Goal: Complete application form: Complete application form

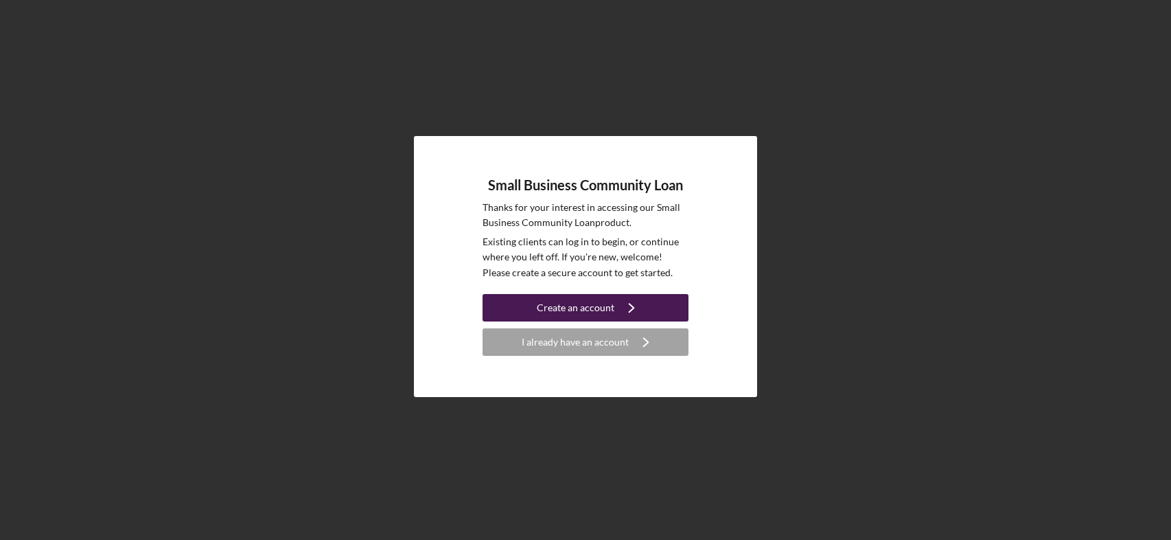
click at [562, 316] on div "Create an account" at bounding box center [576, 307] width 78 height 27
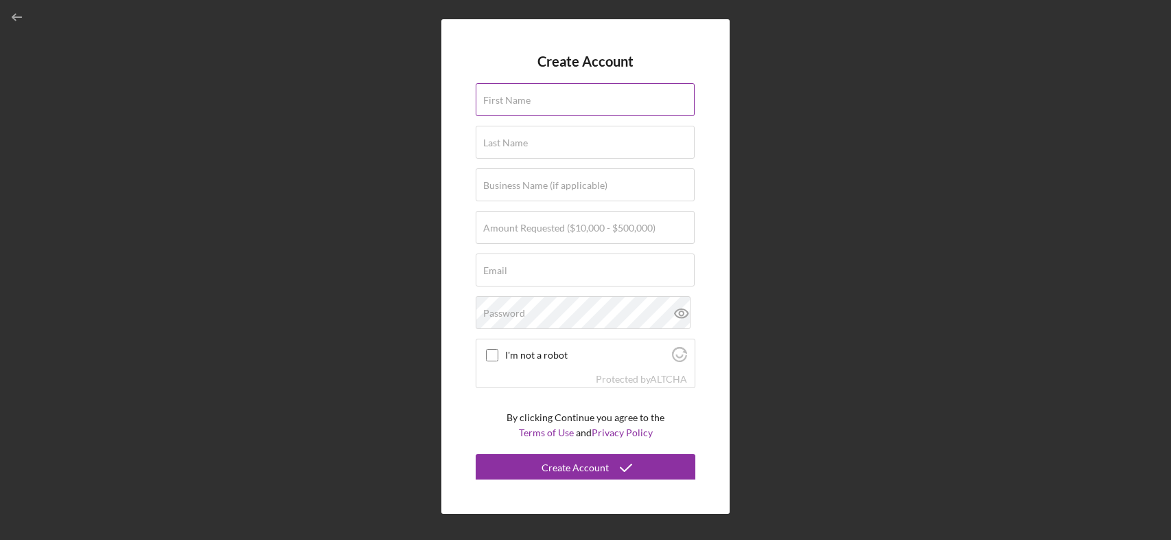
click at [533, 92] on div "First Name" at bounding box center [586, 100] width 220 height 34
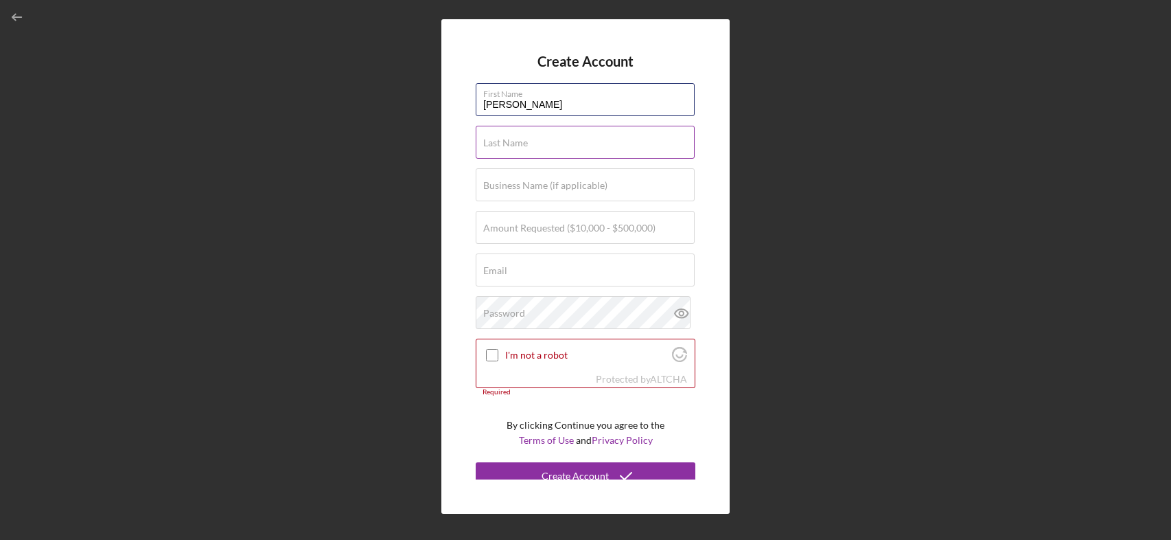
type input "[PERSON_NAME]"
click at [498, 143] on label "Last Name" at bounding box center [505, 142] width 45 height 11
click at [499, 187] on label "Business Name (if applicable)" at bounding box center [545, 185] width 124 height 11
click at [499, 187] on input "Business Name (if applicable)" at bounding box center [585, 184] width 219 height 33
click at [515, 146] on label "Last Name" at bounding box center [505, 142] width 45 height 11
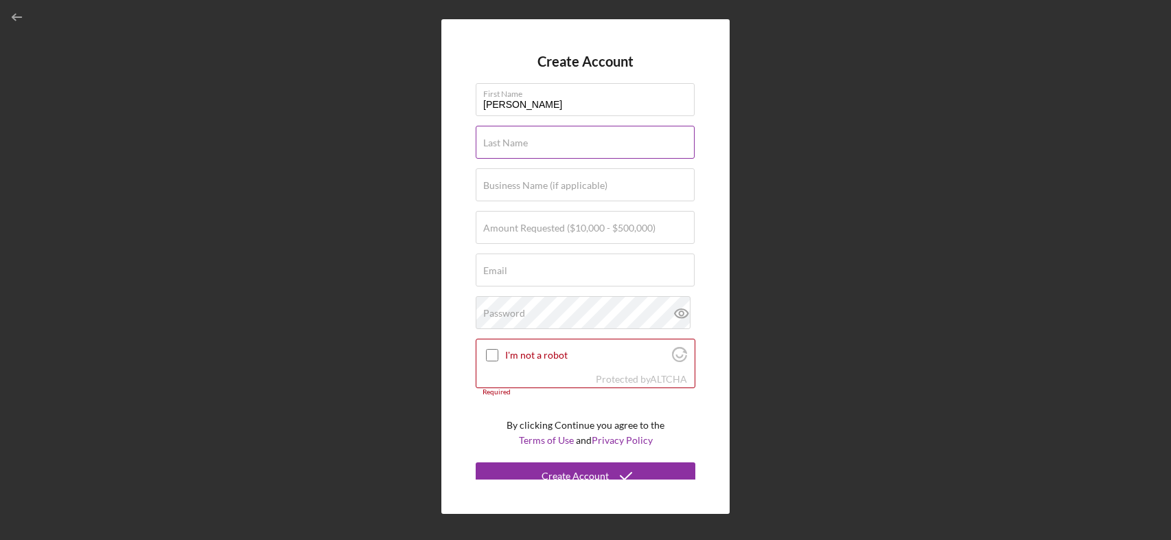
click at [515, 146] on input "Last Name" at bounding box center [585, 142] width 219 height 33
type input "[PERSON_NAME]"
click at [493, 189] on label "Business Name (if applicable)" at bounding box center [545, 185] width 124 height 11
click at [493, 189] on input "Business Name (if applicable)" at bounding box center [585, 184] width 219 height 33
type input "Cjbianca Corporation"
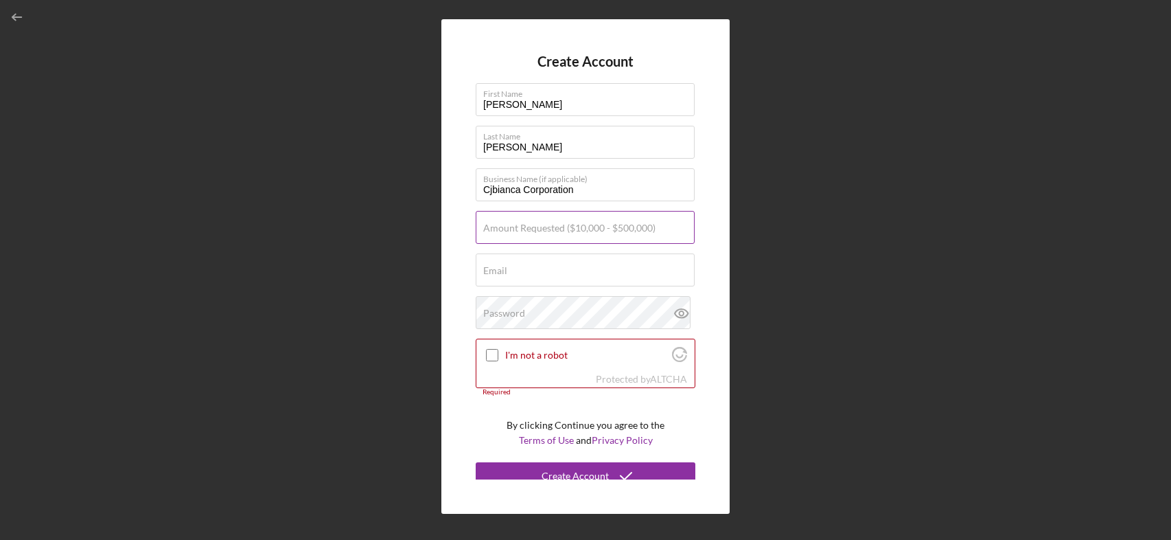
click at [494, 231] on label "Amount Requested ($10,000 - $500,000)" at bounding box center [569, 227] width 172 height 11
click at [494, 231] on input "Amount Requested ($10,000 - $500,000)" at bounding box center [585, 227] width 219 height 33
type input "$50,000"
click at [485, 273] on label "Email" at bounding box center [495, 270] width 24 height 11
click at [485, 273] on input "Email" at bounding box center [585, 269] width 219 height 33
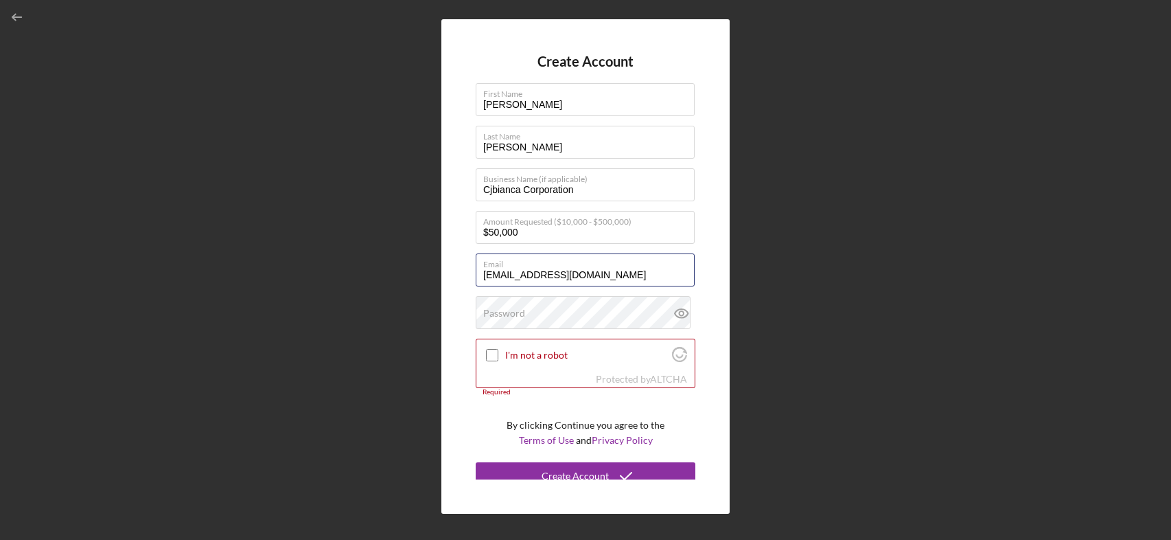
type input "chenice@aol.com"
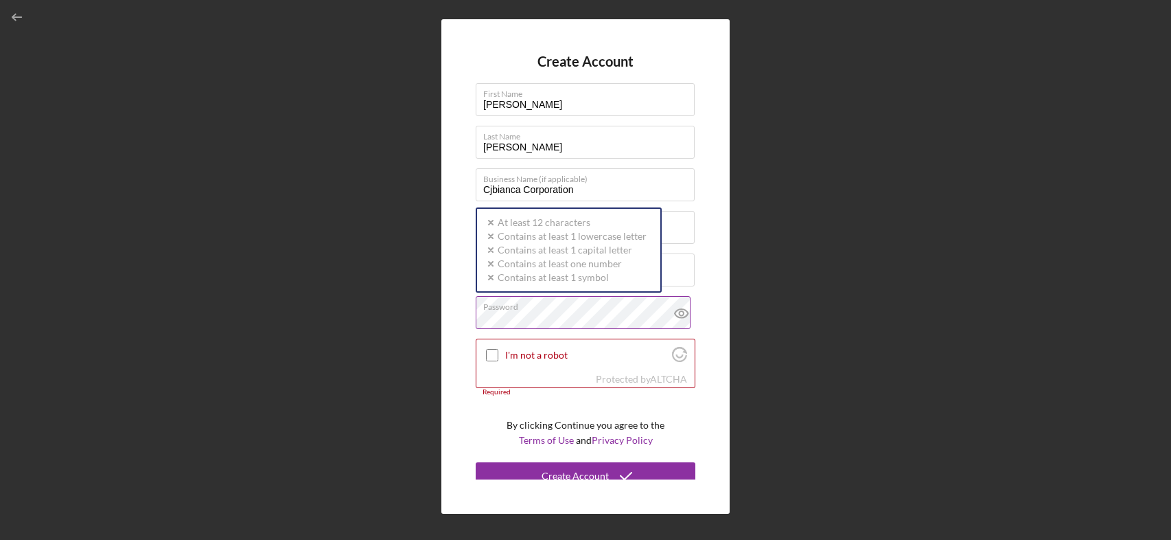
click at [492, 310] on label "Password" at bounding box center [588, 304] width 211 height 15
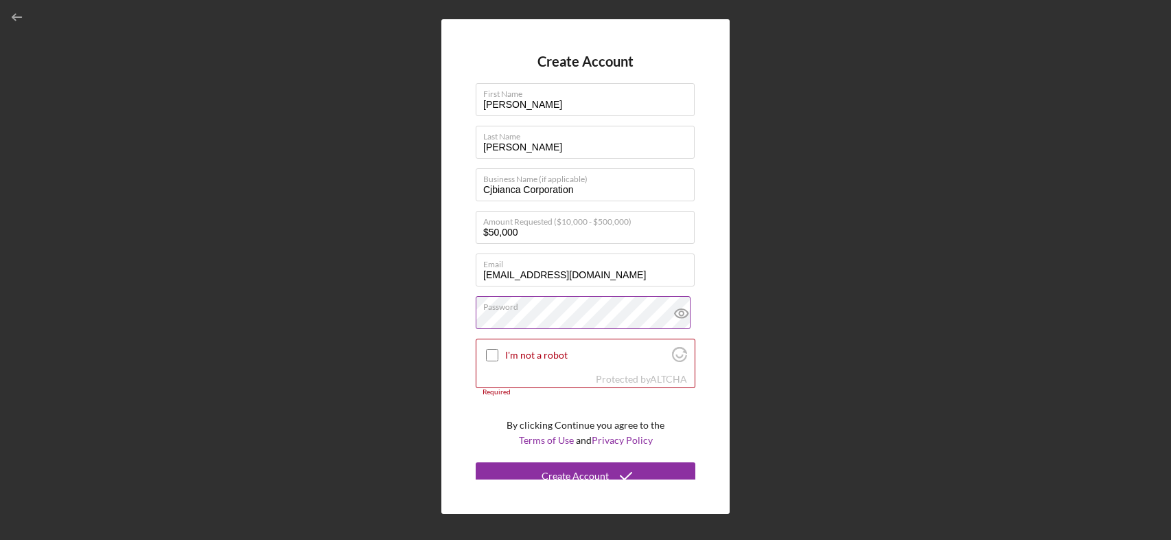
click at [678, 309] on icon at bounding box center [681, 313] width 13 height 9
click at [490, 357] on input "I'm not a robot" at bounding box center [492, 355] width 12 height 12
checkbox input "true"
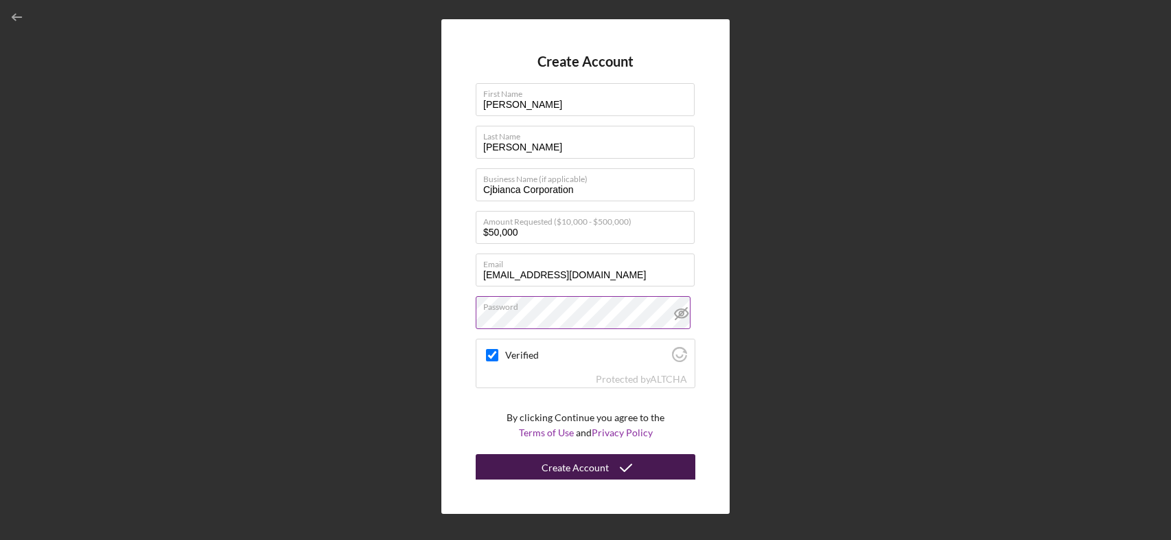
click at [569, 467] on div "Create Account" at bounding box center [575, 467] width 67 height 27
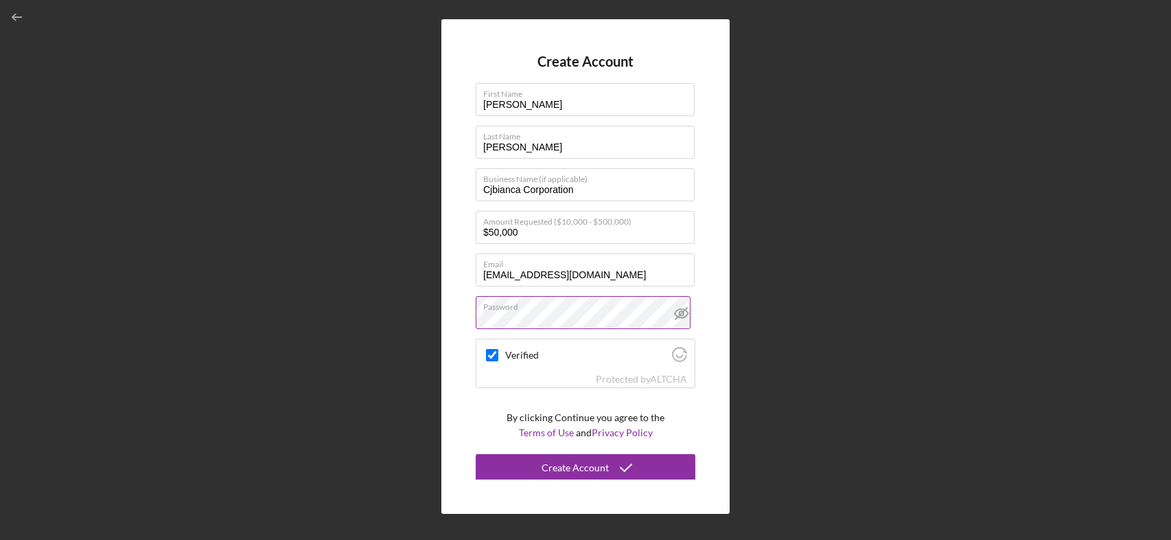
click at [533, 419] on p "By clicking Continue you agree to the Terms of Use and Privacy Policy" at bounding box center [586, 425] width 158 height 31
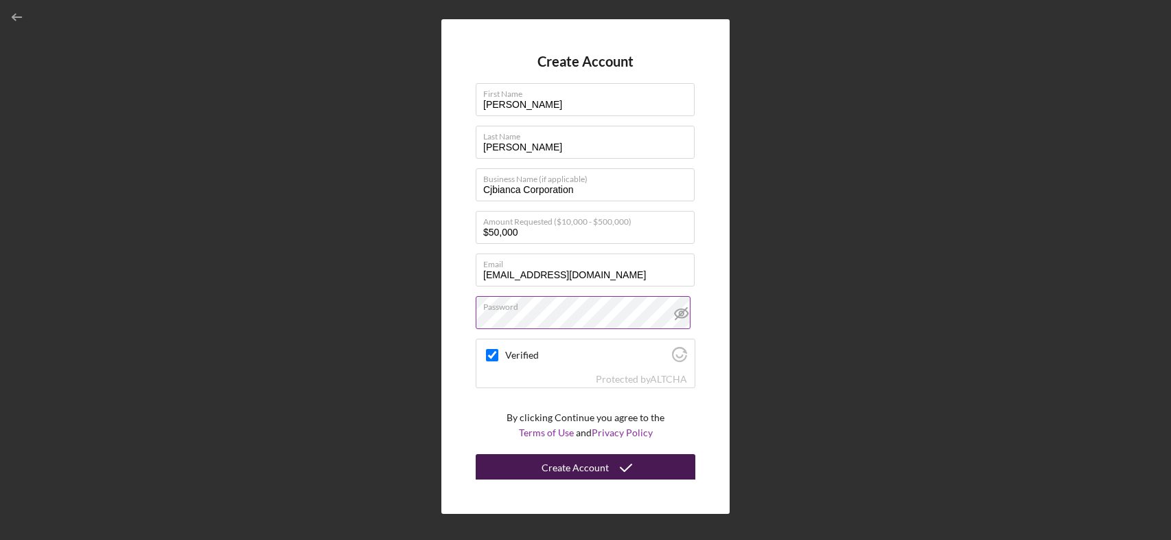
click at [544, 468] on div "Create Account" at bounding box center [575, 467] width 67 height 27
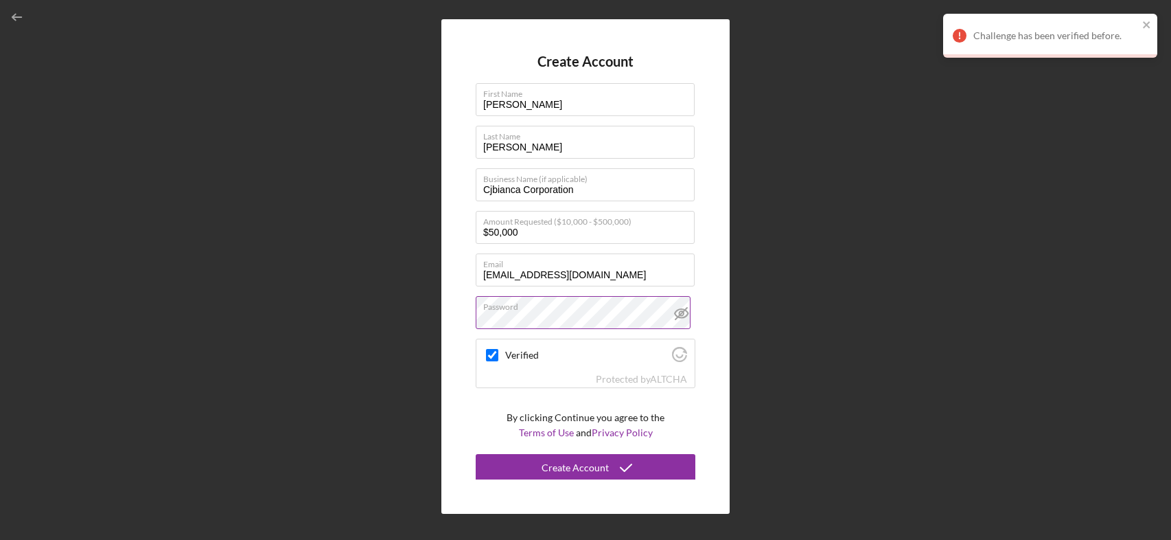
click at [1141, 23] on div "Challenge has been verified before." at bounding box center [1050, 36] width 214 height 44
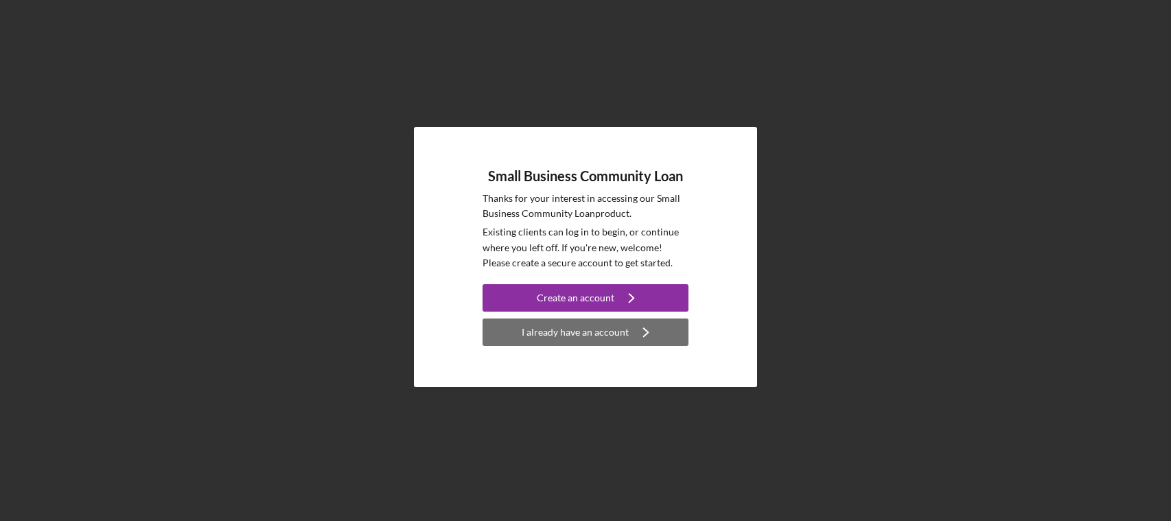
click at [530, 333] on div "I already have an account" at bounding box center [575, 332] width 107 height 27
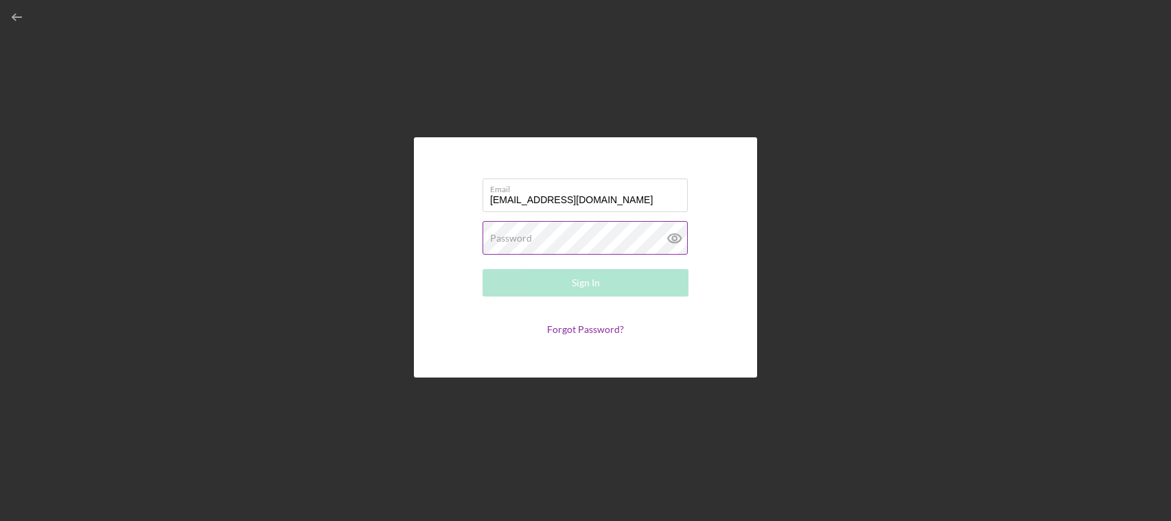
type input "chenice@aol.com"
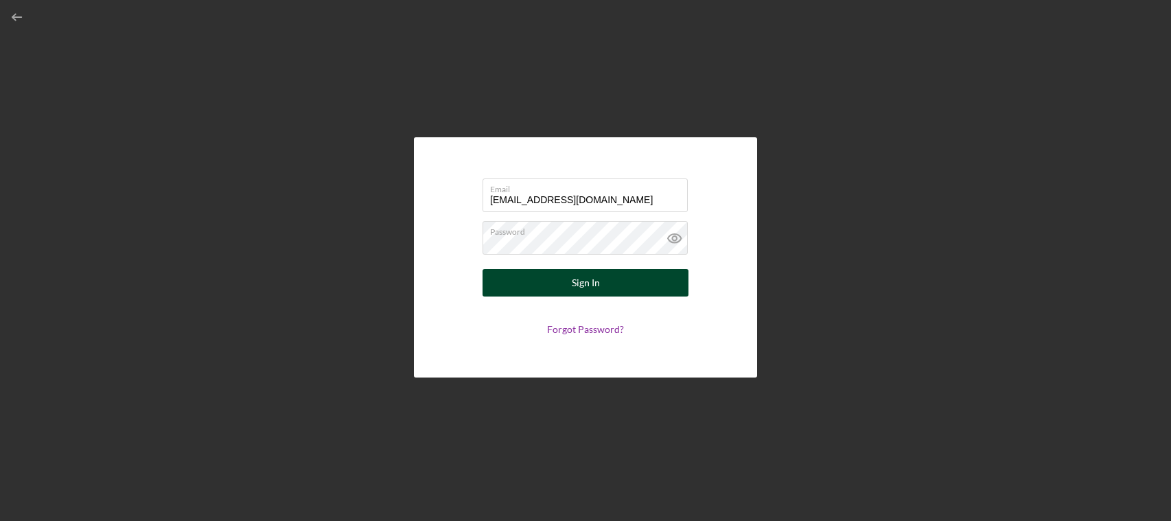
click at [603, 283] on button "Sign In" at bounding box center [586, 282] width 206 height 27
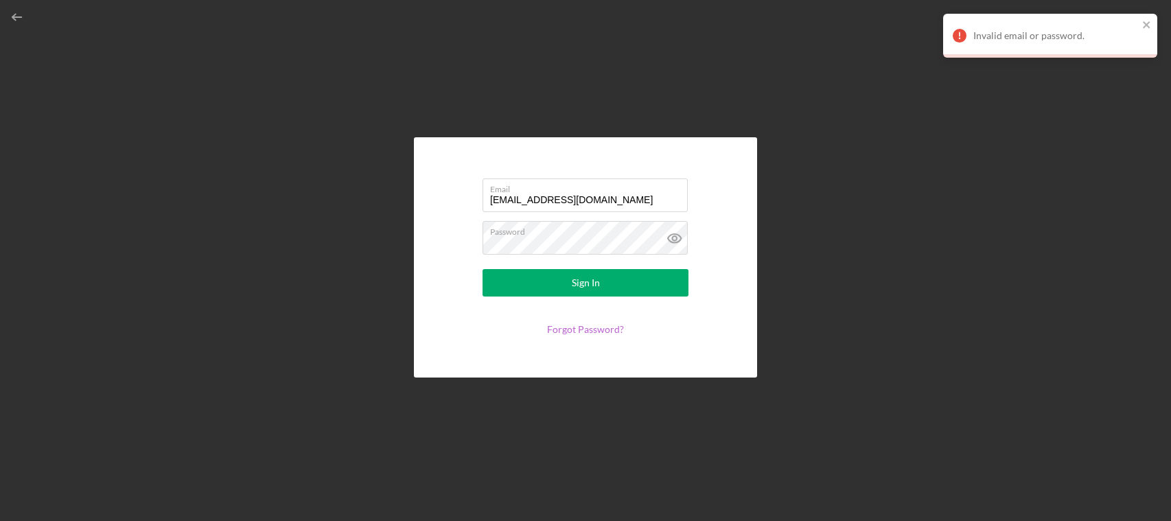
click at [573, 331] on link "Forgot Password?" at bounding box center [585, 329] width 77 height 12
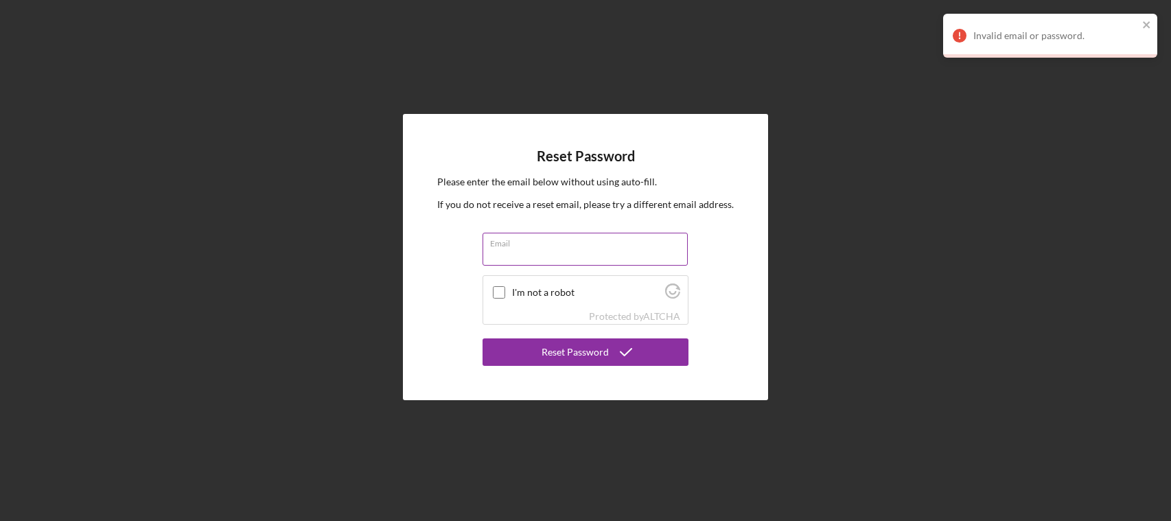
click at [575, 261] on input "Email" at bounding box center [585, 249] width 205 height 33
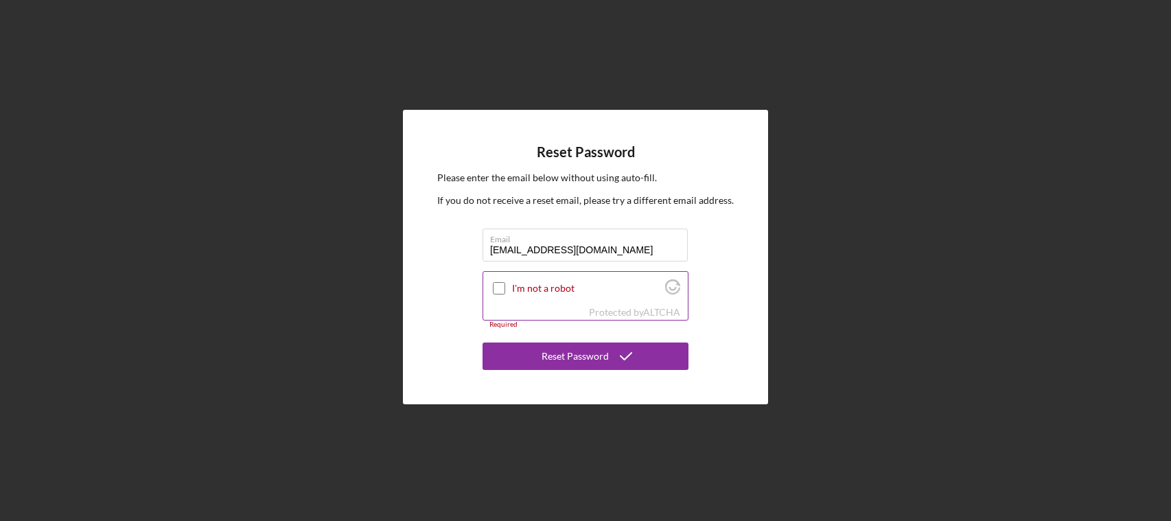
type input "chenice@aol.com"
click at [503, 289] on input "I'm not a robot" at bounding box center [499, 288] width 12 height 12
checkbox input "true"
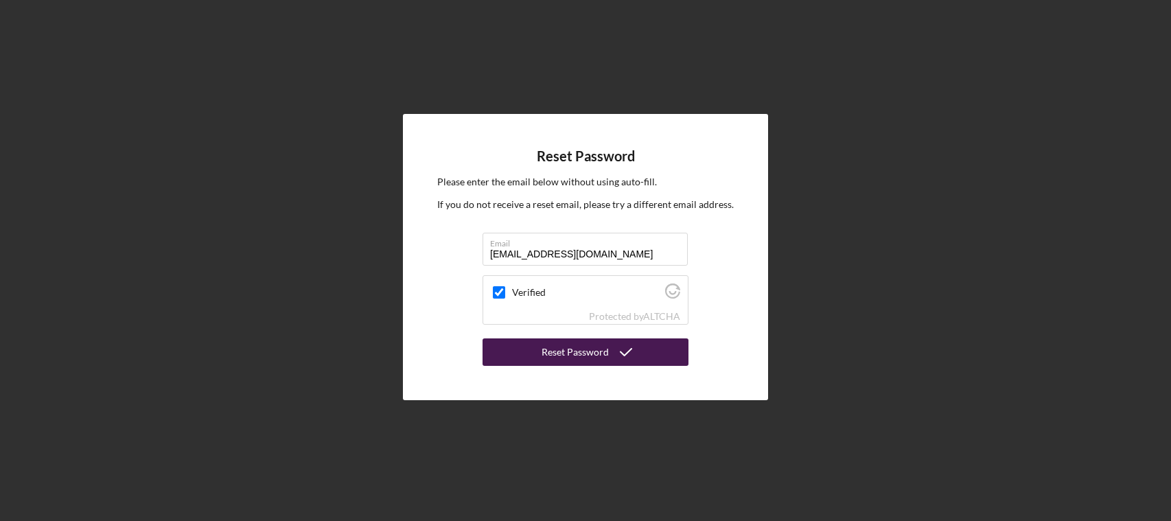
click at [531, 355] on button "Reset Password" at bounding box center [586, 351] width 206 height 27
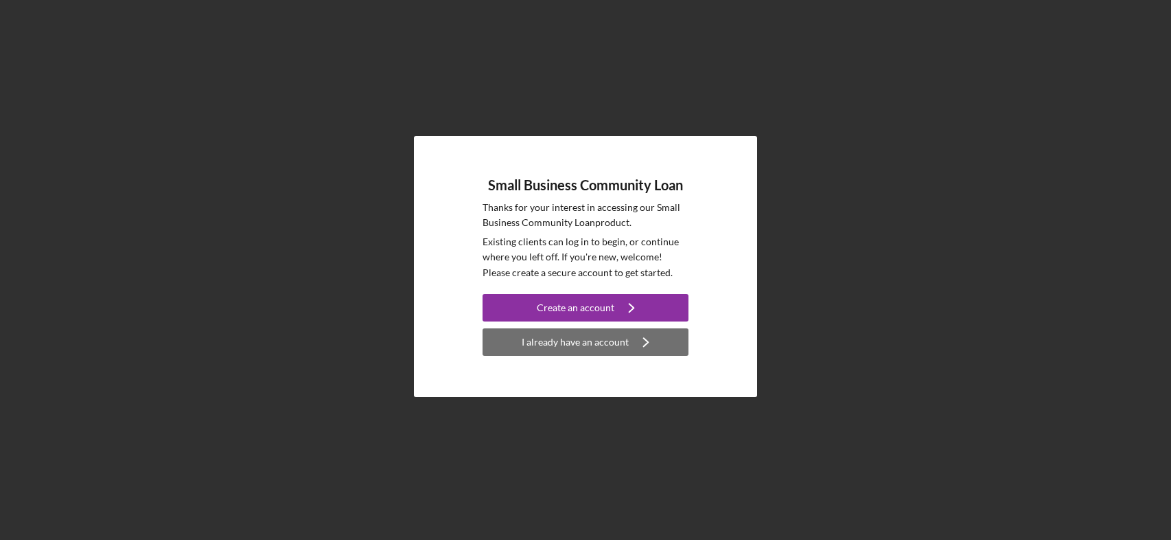
click at [542, 343] on div "I already have an account" at bounding box center [575, 341] width 107 height 27
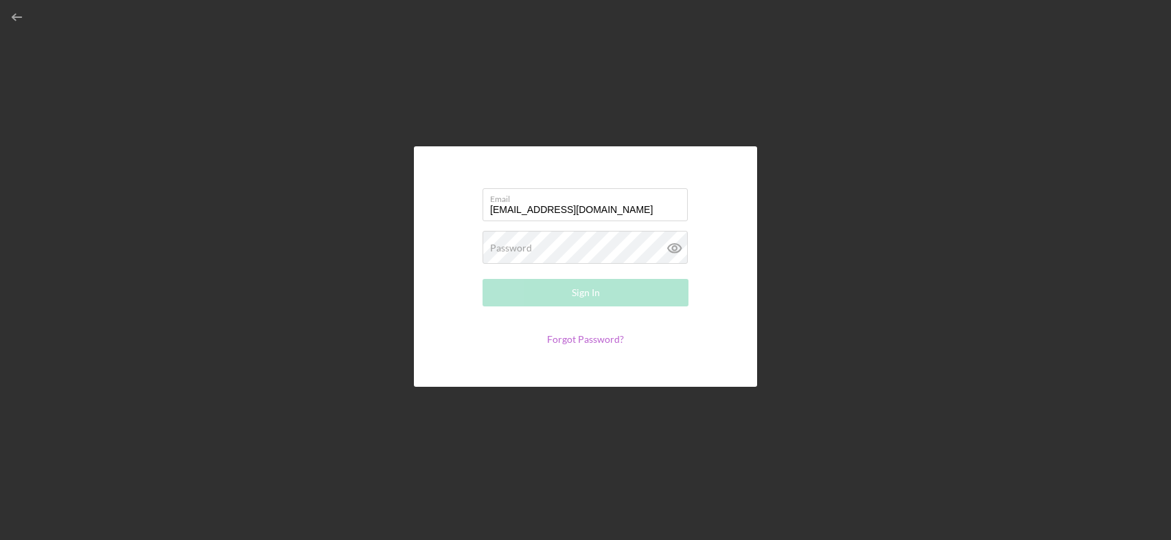
type input "[EMAIL_ADDRESS][DOMAIN_NAME]"
click at [572, 338] on link "Forgot Password?" at bounding box center [585, 339] width 77 height 12
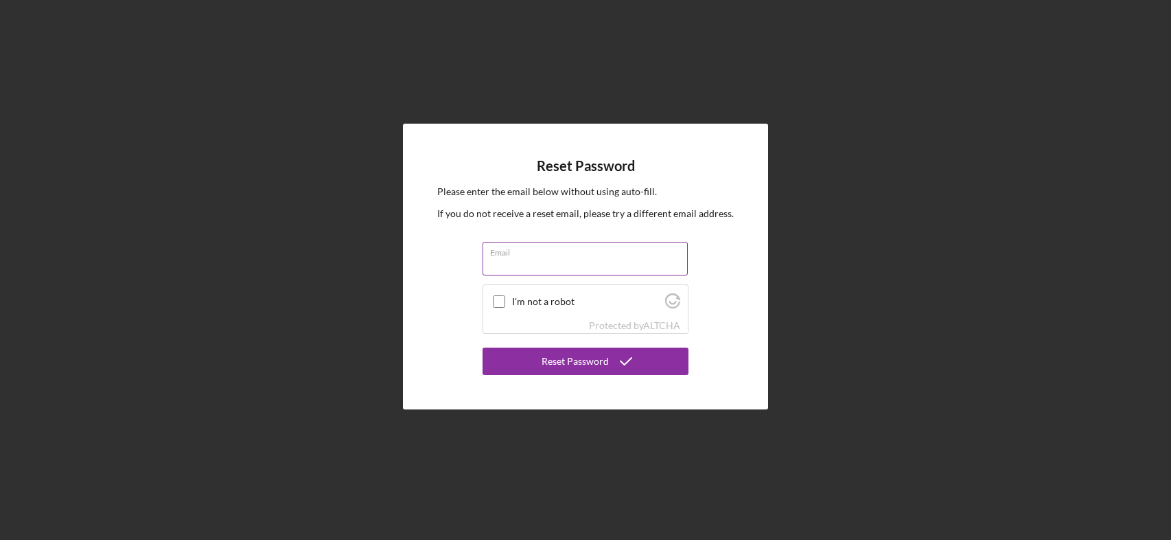
click at [560, 257] on div "Email" at bounding box center [586, 259] width 206 height 34
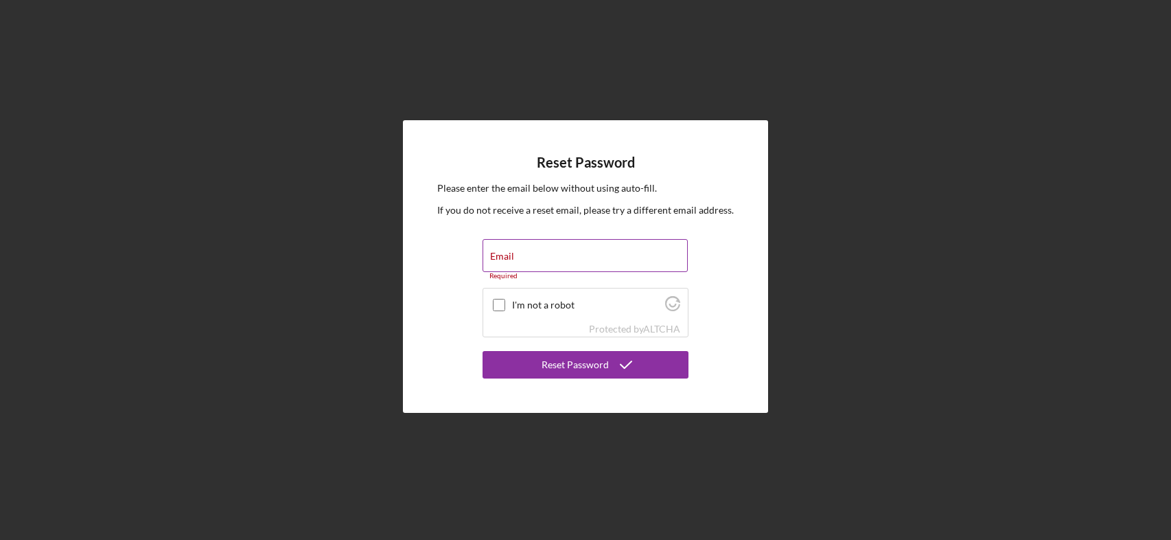
click at [538, 275] on div "Required" at bounding box center [586, 276] width 206 height 8
click at [538, 262] on input "Email" at bounding box center [585, 255] width 205 height 33
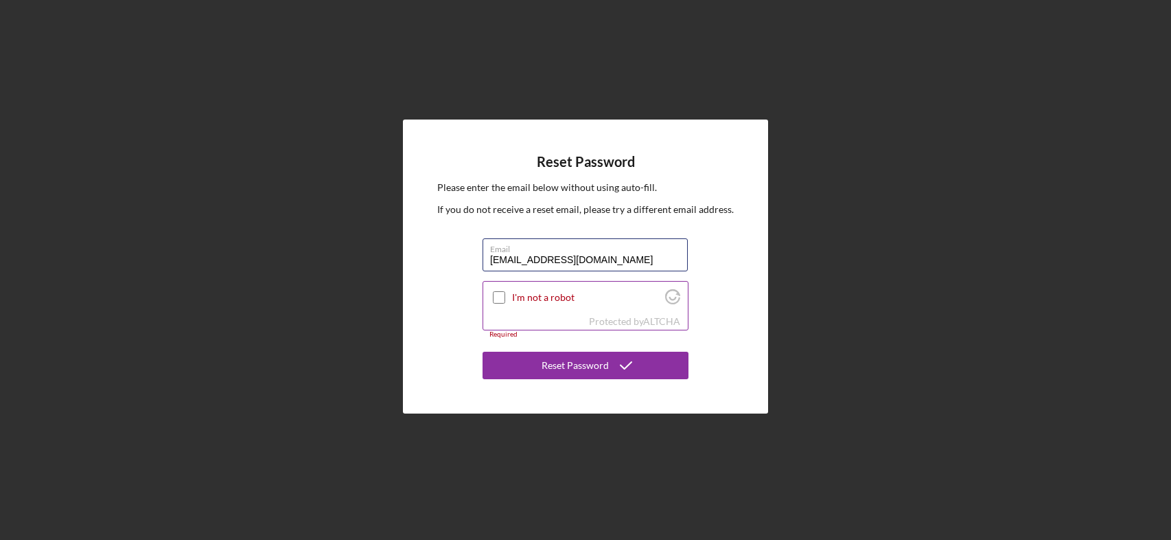
type input "[EMAIL_ADDRESS][DOMAIN_NAME]"
click at [498, 293] on input "I'm not a robot" at bounding box center [499, 297] width 12 height 12
checkbox input "true"
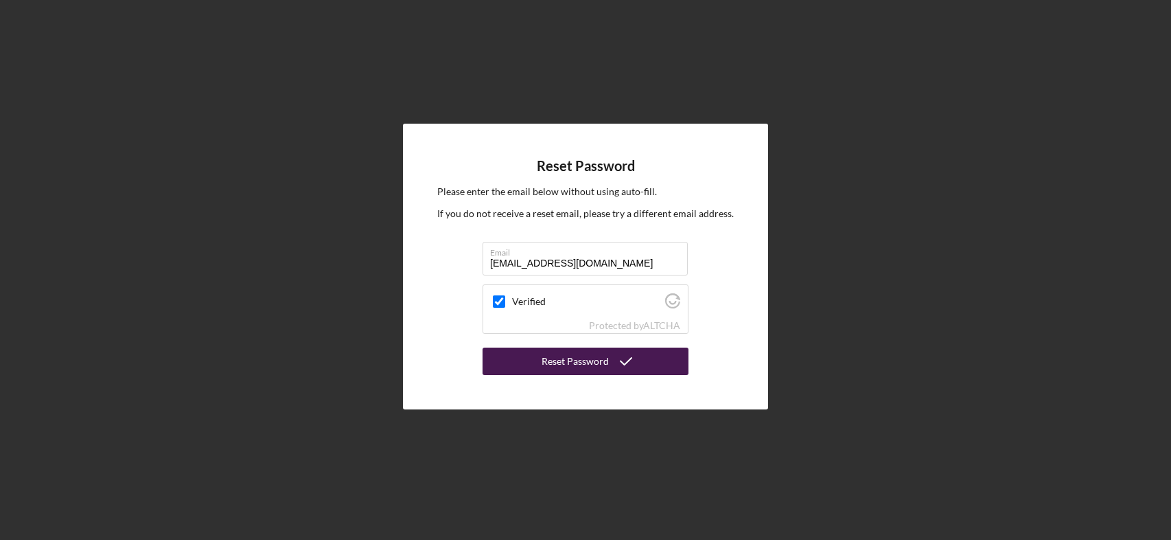
click at [541, 356] on button "Reset Password" at bounding box center [586, 360] width 206 height 27
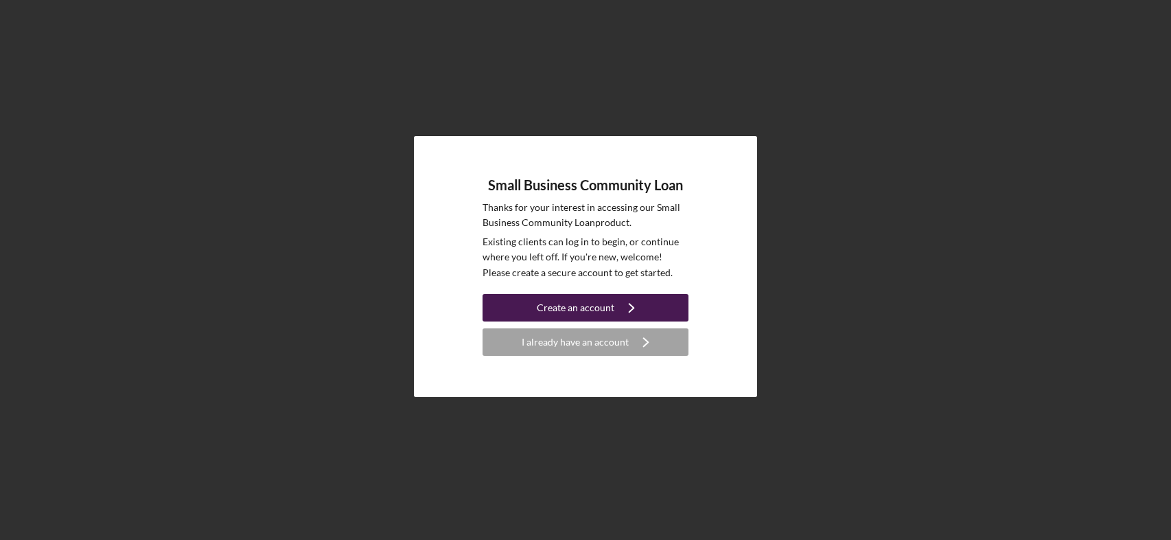
click at [522, 314] on button "Create an account Icon/Navigate" at bounding box center [586, 307] width 206 height 27
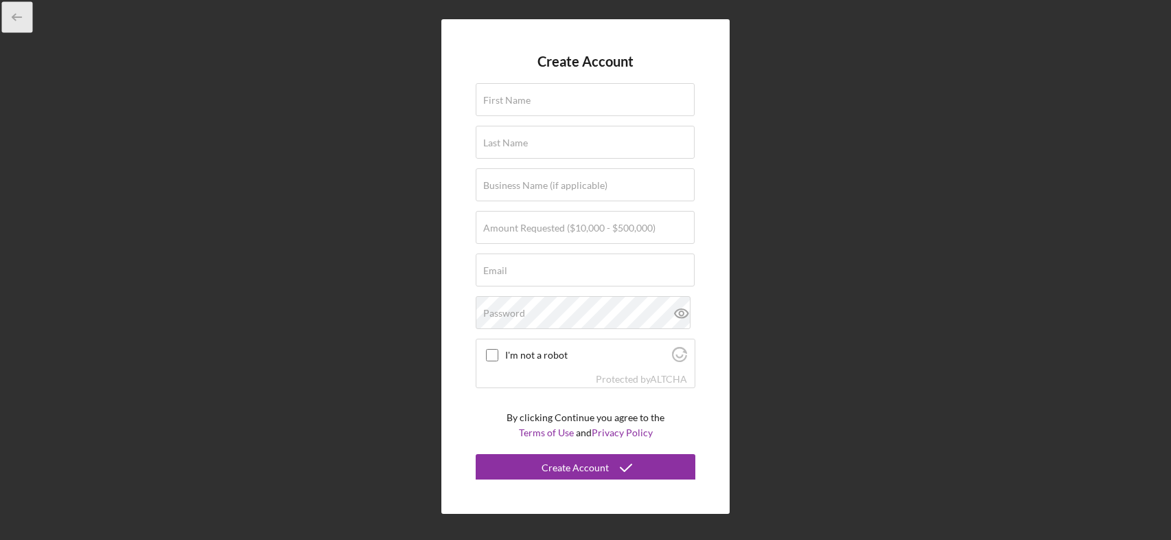
click at [19, 16] on icon "button" at bounding box center [17, 17] width 31 height 31
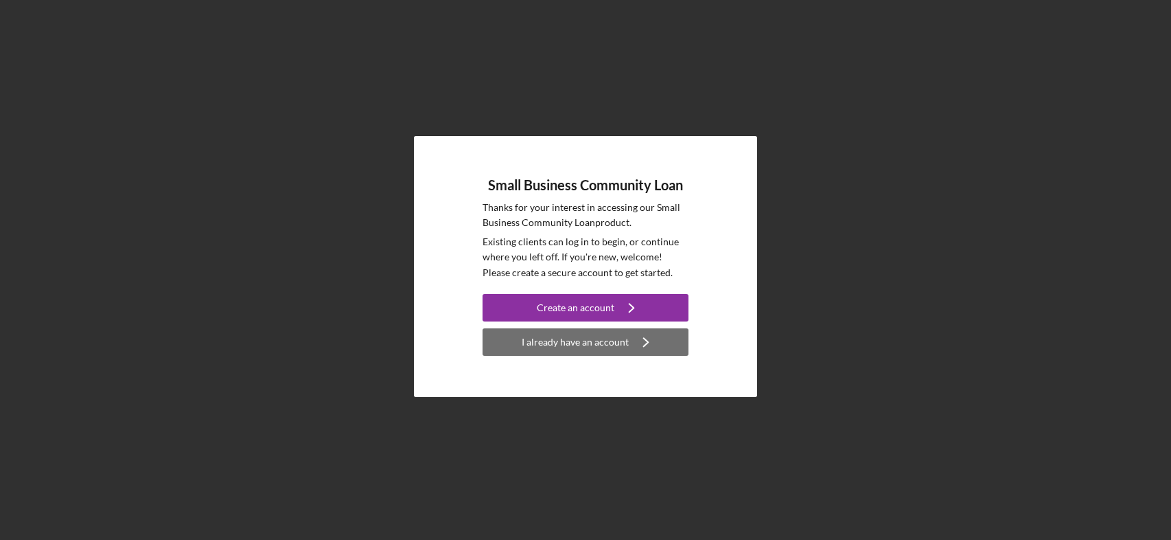
click at [560, 341] on div "I already have an account" at bounding box center [575, 341] width 107 height 27
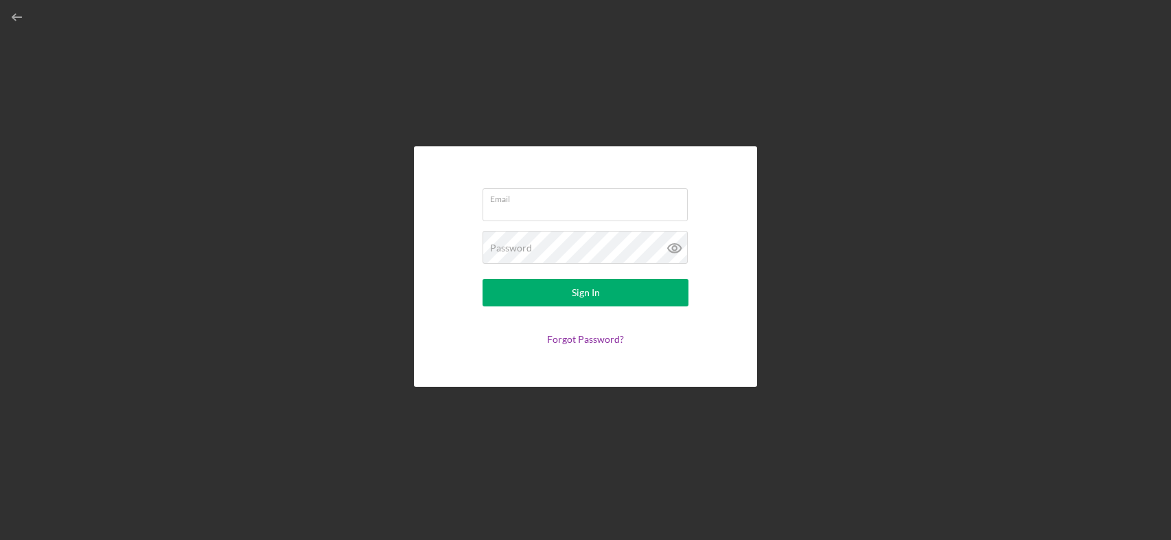
drag, startPoint x: 533, startPoint y: 206, endPoint x: 514, endPoint y: 229, distance: 30.2
click at [524, 217] on input "Email" at bounding box center [585, 204] width 205 height 33
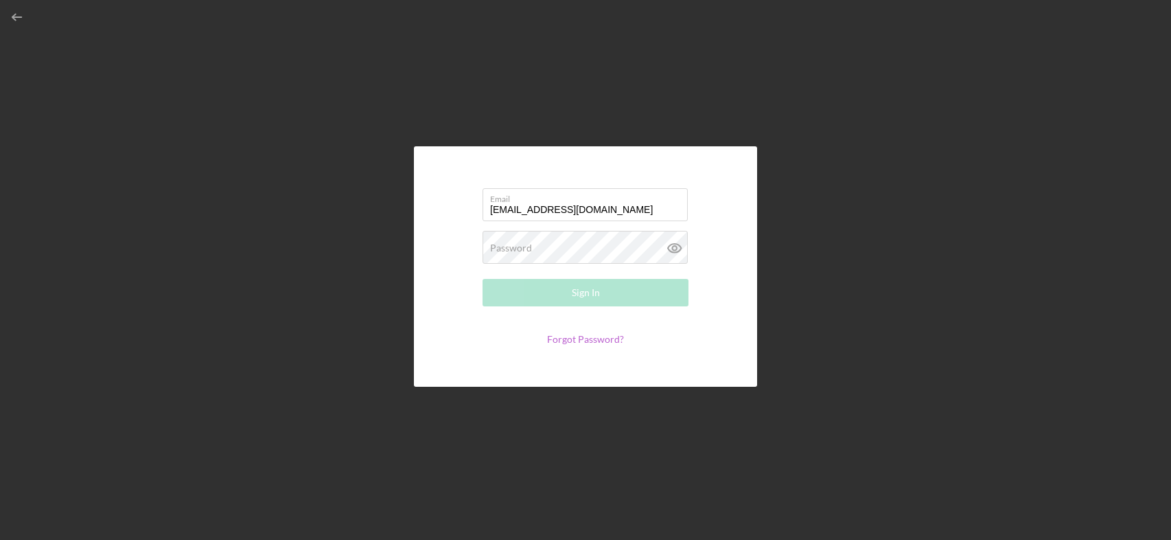
type input "chenice@aol.com"
click at [582, 342] on link "Forgot Password?" at bounding box center [585, 339] width 77 height 12
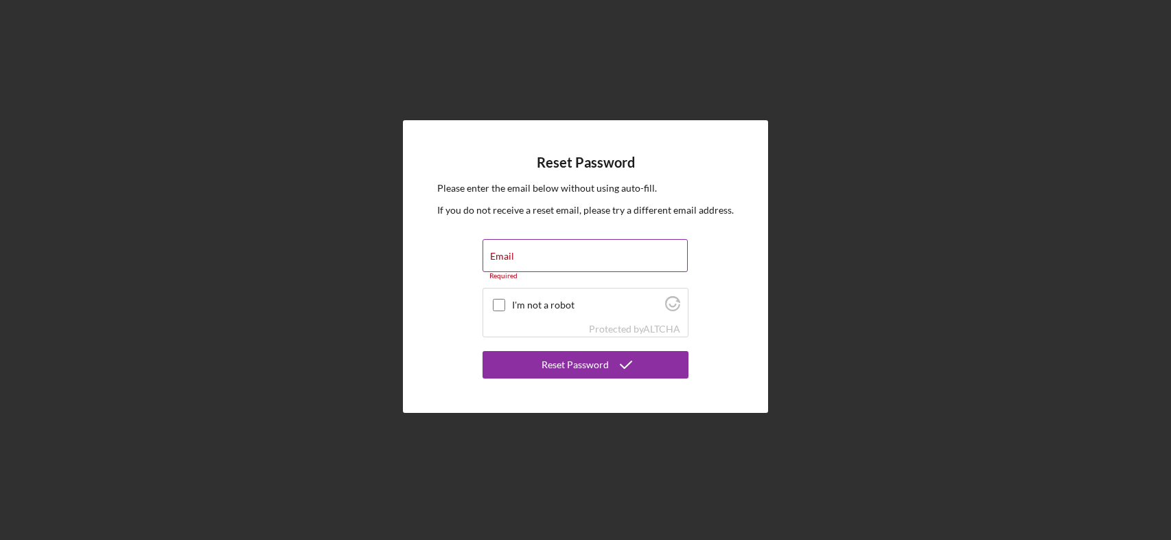
click at [529, 256] on div "Email Required" at bounding box center [586, 259] width 206 height 41
click at [533, 255] on input "Email" at bounding box center [585, 255] width 205 height 33
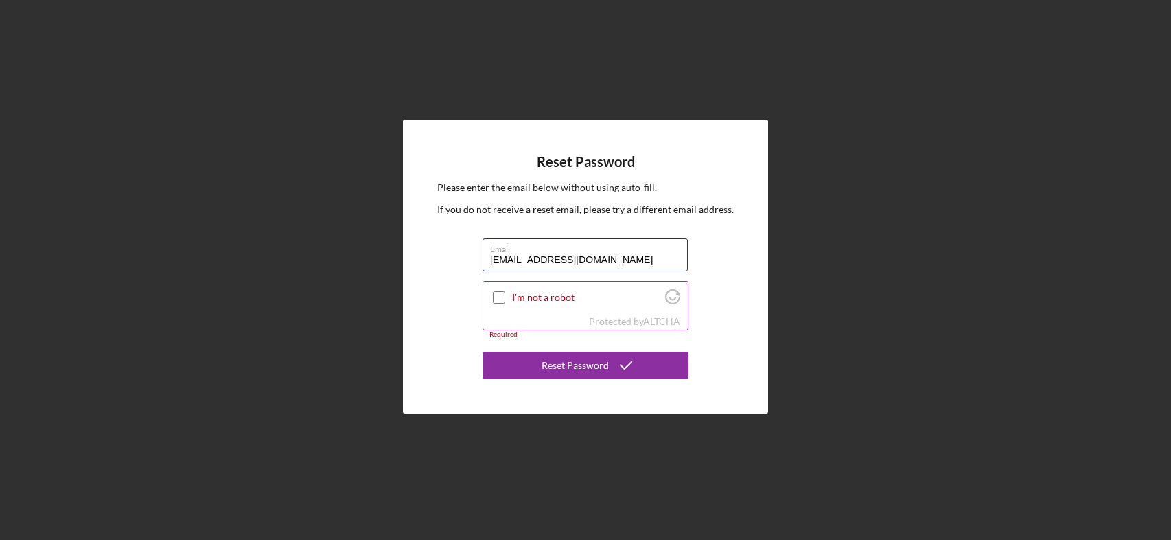
type input "chenice@aol.com"
click at [505, 301] on div at bounding box center [499, 297] width 16 height 16
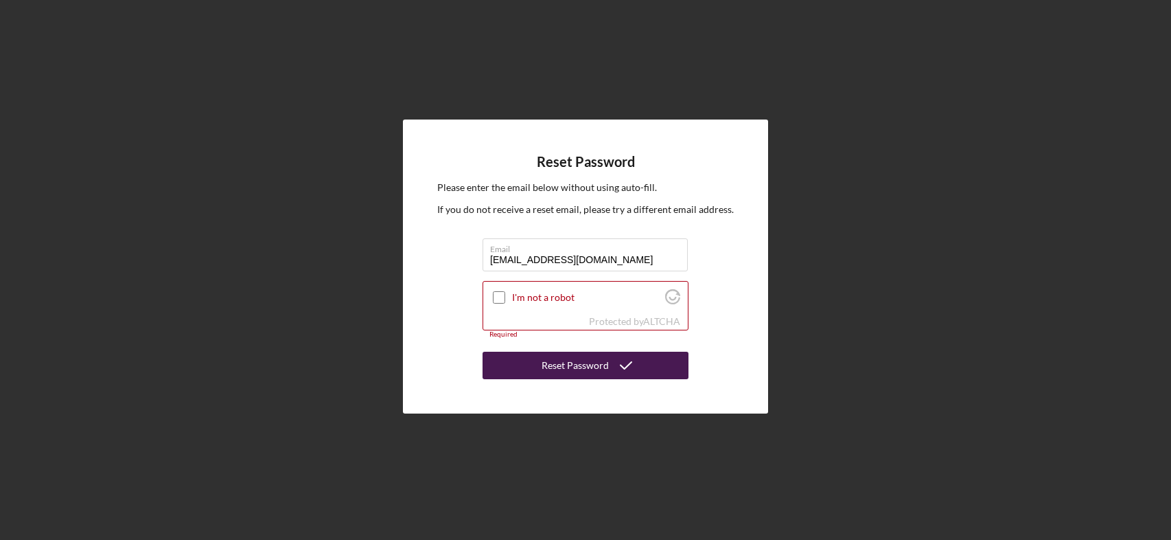
click at [544, 367] on div "Reset Password" at bounding box center [575, 365] width 67 height 27
click at [506, 295] on div at bounding box center [499, 297] width 16 height 16
click at [505, 297] on input "I'm not a robot" at bounding box center [499, 297] width 12 height 12
checkbox input "true"
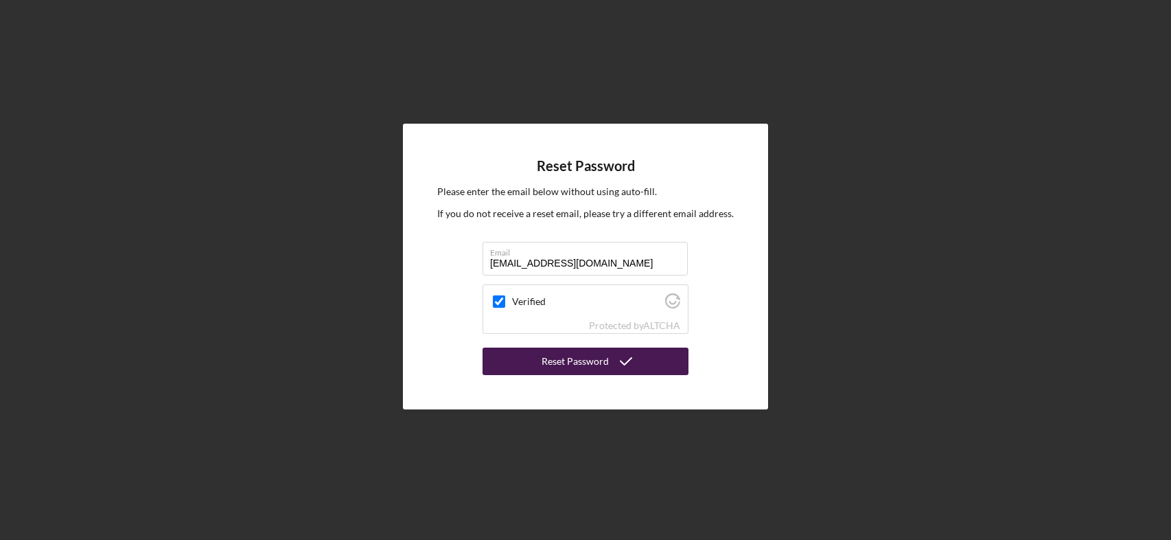
click at [559, 363] on div "Reset Password" at bounding box center [575, 360] width 67 height 27
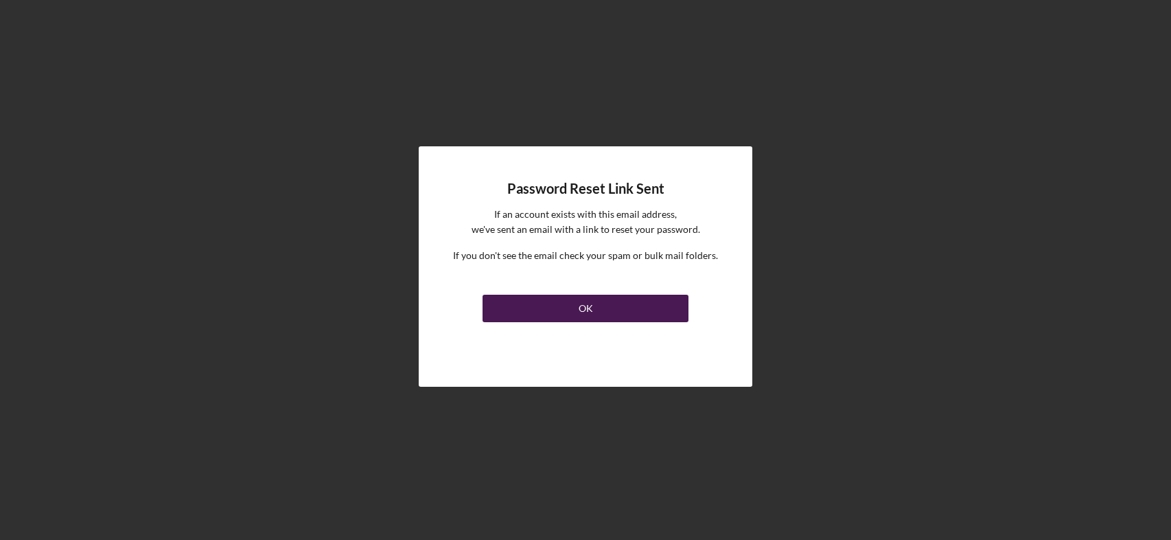
click at [530, 312] on button "OK" at bounding box center [586, 308] width 206 height 27
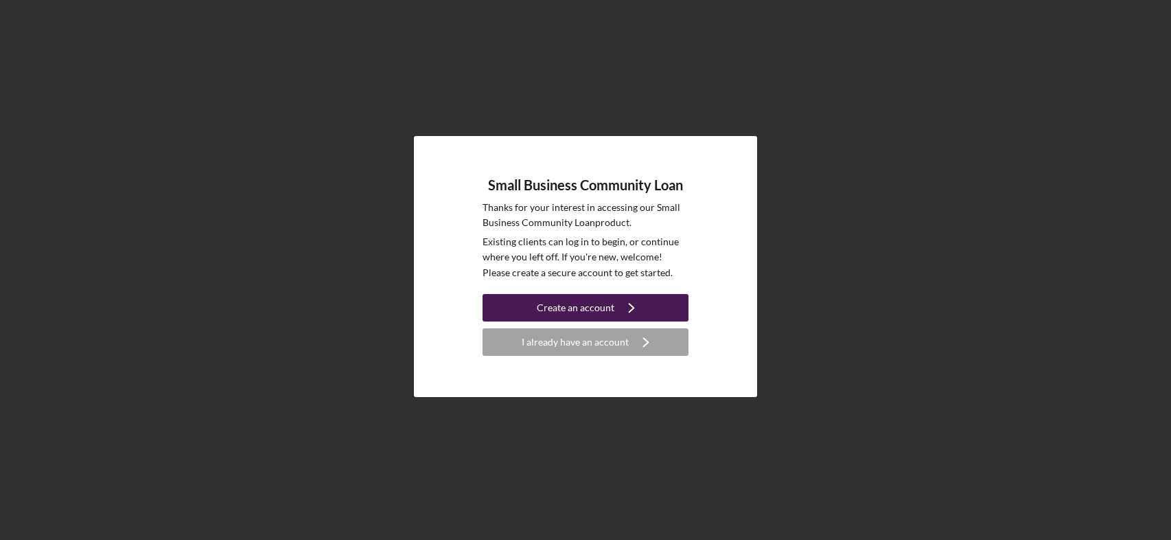
click at [560, 312] on div "Create an account" at bounding box center [576, 307] width 78 height 27
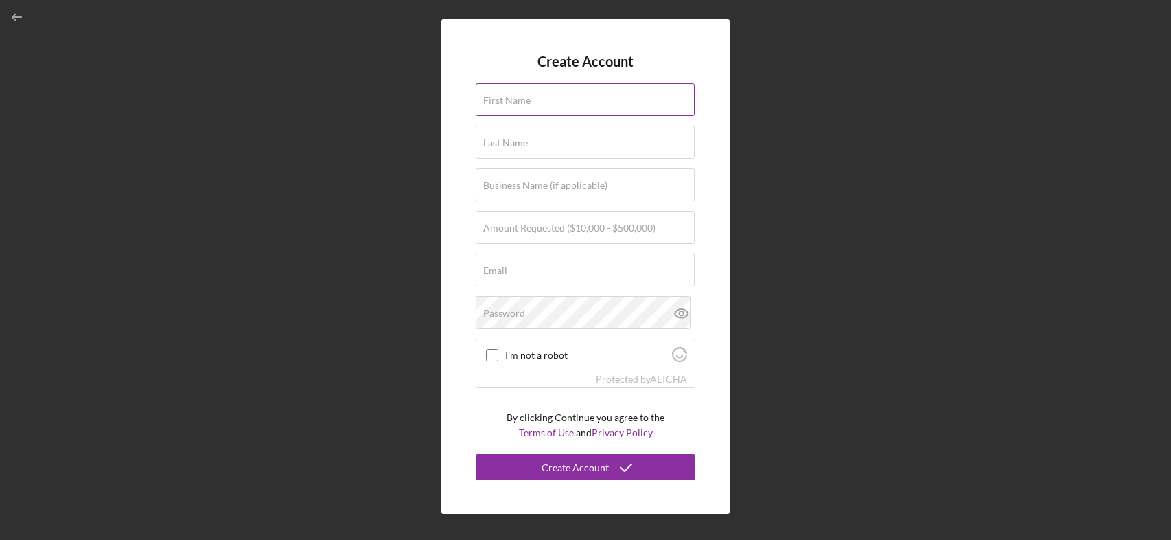
click at [496, 102] on label "First Name" at bounding box center [506, 100] width 47 height 11
click at [496, 102] on input "First Name" at bounding box center [585, 99] width 219 height 33
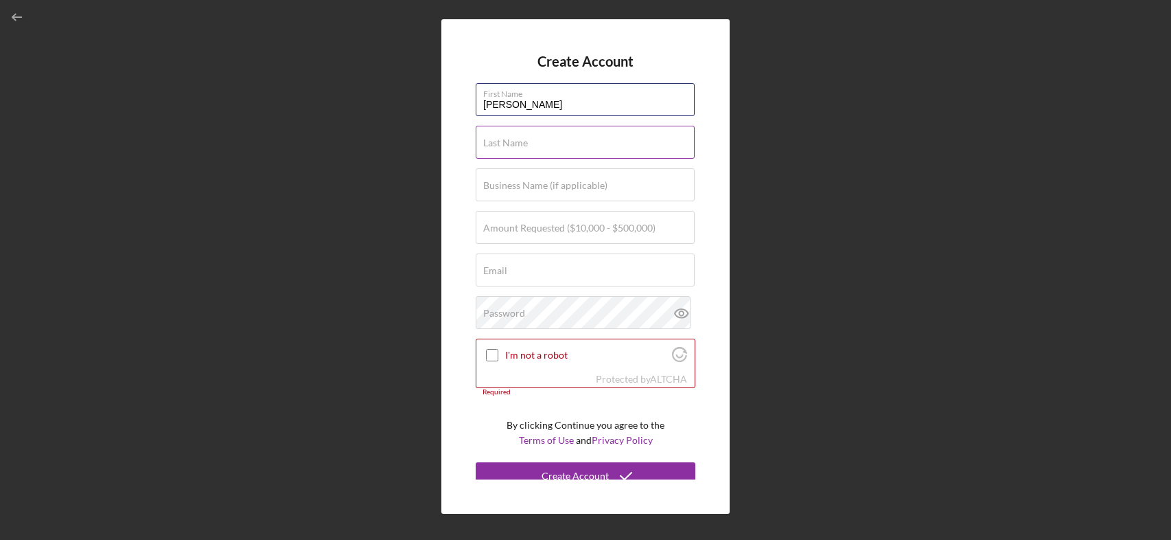
type input "Cesar"
click at [491, 145] on label "Last Name" at bounding box center [505, 142] width 45 height 11
click at [491, 145] on input "Last Name" at bounding box center [585, 142] width 219 height 33
type input "Lopez"
click at [490, 192] on input "Business Name (if applicable)" at bounding box center [585, 184] width 219 height 33
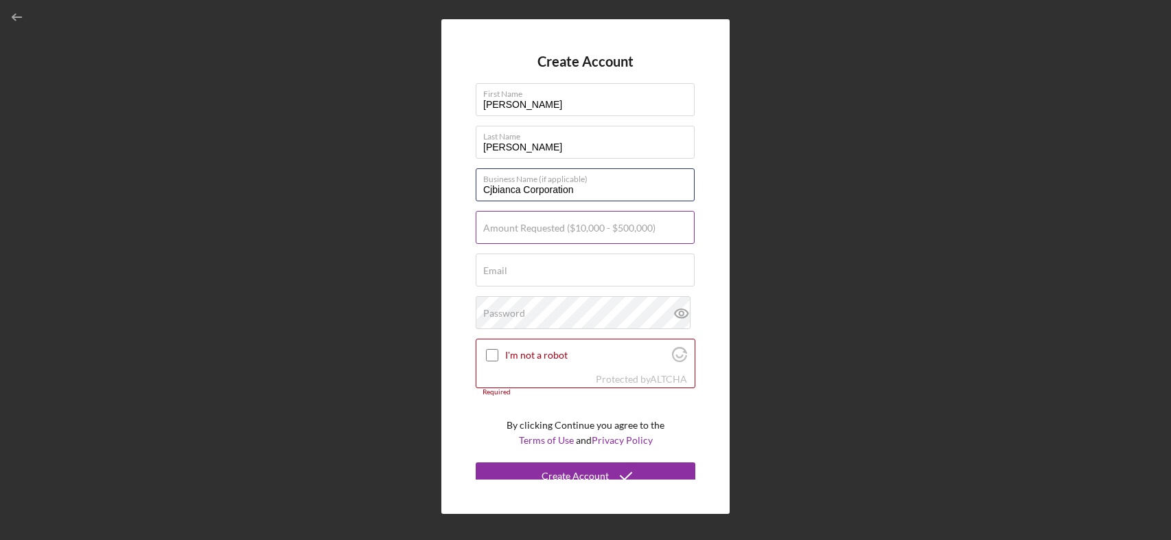
type input "Cjbianca Corporation"
click at [491, 237] on input "Amount Requested ($10,000 - $500,000)" at bounding box center [585, 227] width 219 height 33
type input "$50,000"
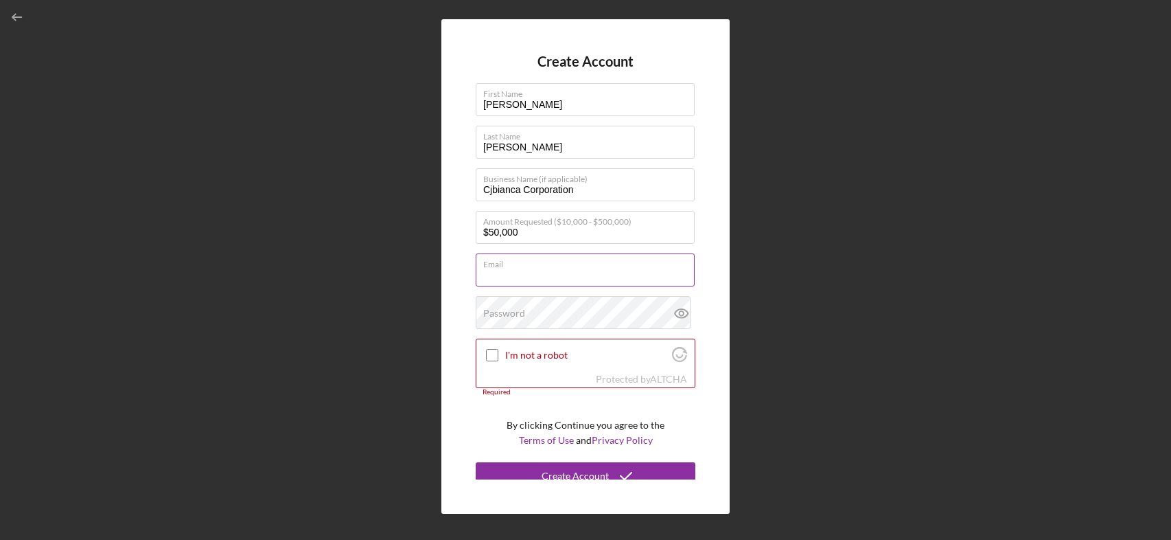
click at [484, 278] on input "Email" at bounding box center [585, 269] width 219 height 33
type input "chenice@aol.com"
click at [488, 314] on label "Password" at bounding box center [504, 313] width 42 height 11
click at [679, 311] on icon at bounding box center [681, 313] width 4 height 4
click at [494, 357] on input "I'm not a robot" at bounding box center [492, 355] width 12 height 12
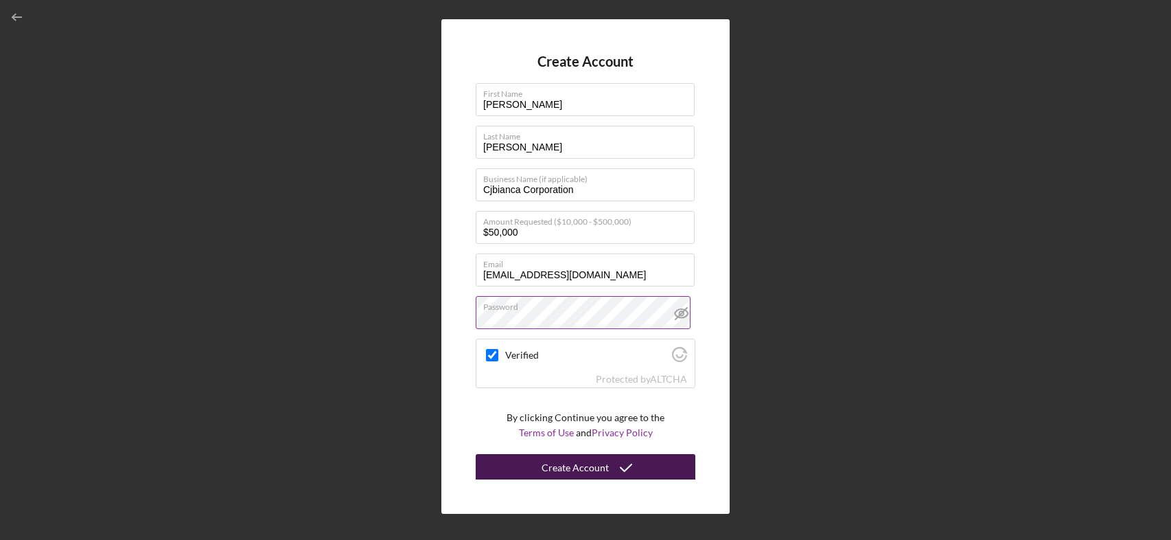
click at [575, 473] on div "Create Account" at bounding box center [575, 467] width 67 height 27
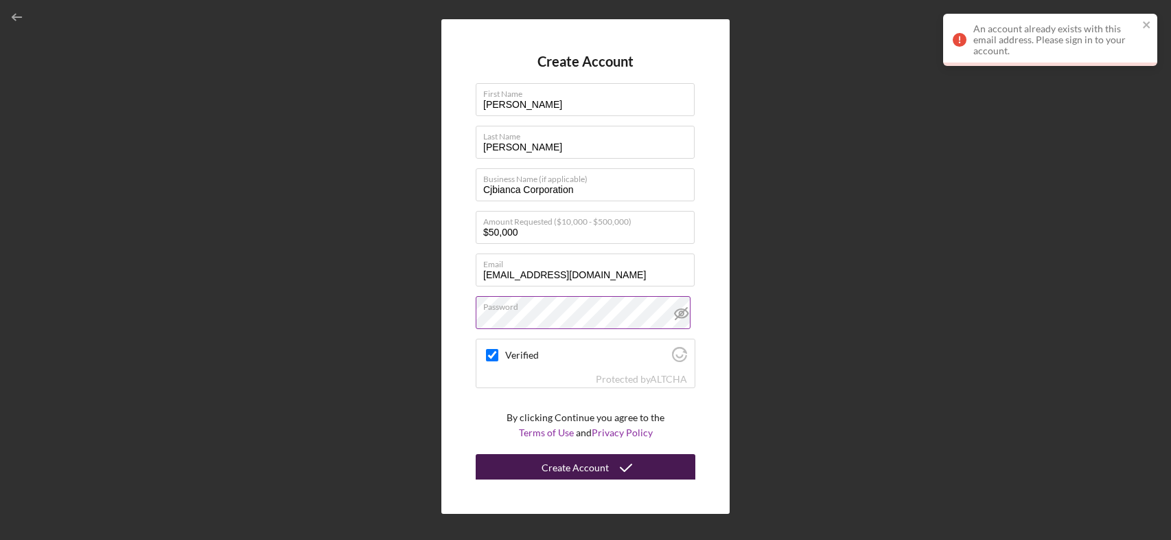
click at [573, 468] on div "Create Account" at bounding box center [575, 467] width 67 height 27
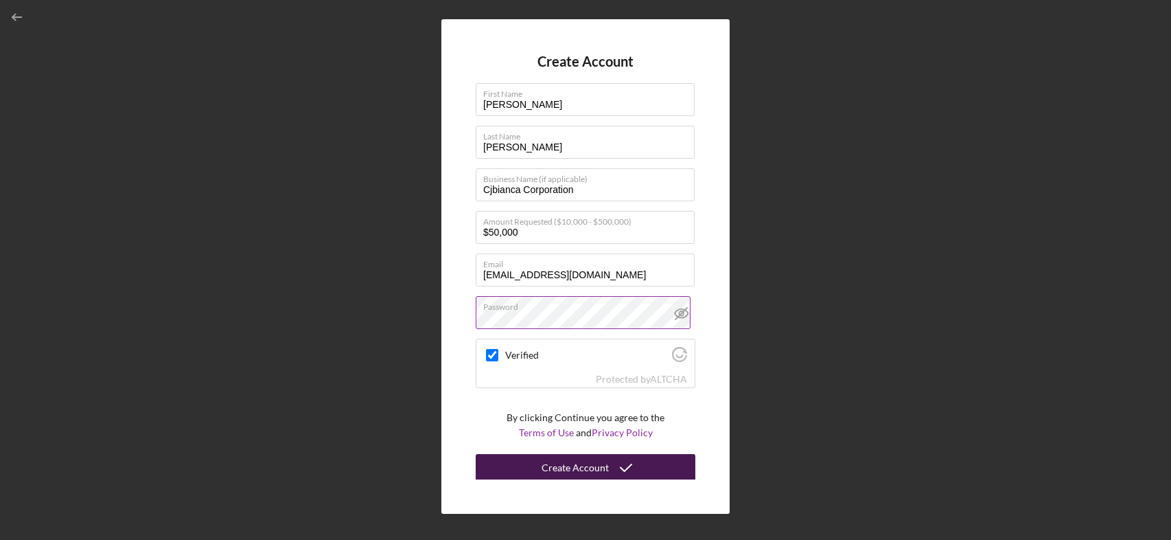
click at [569, 466] on div "Create Account" at bounding box center [575, 467] width 67 height 27
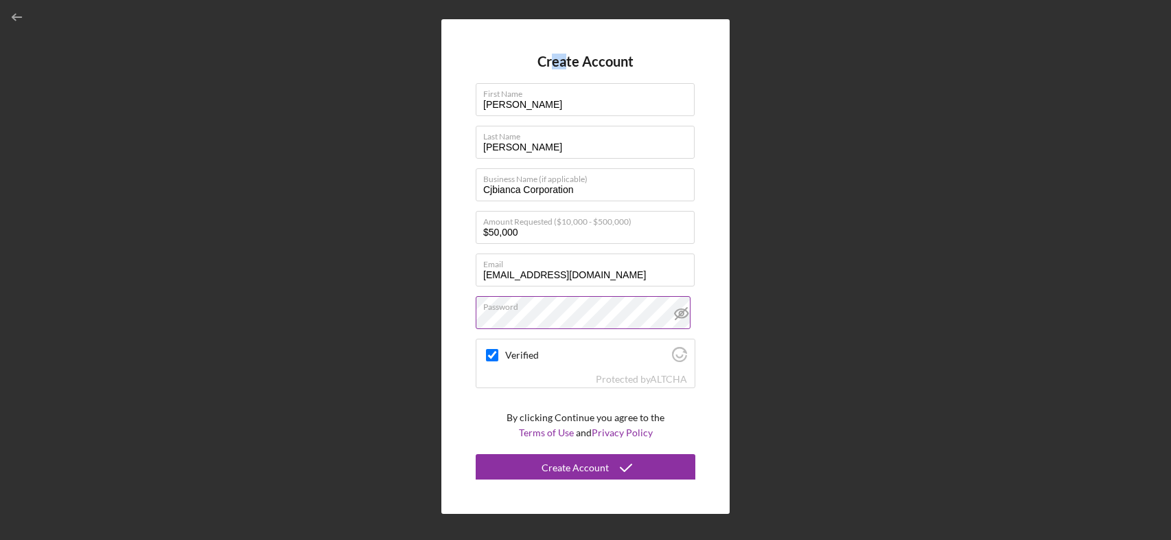
drag, startPoint x: 567, startPoint y: 6, endPoint x: 553, endPoint y: -27, distance: 36.6
click at [553, 0] on html "Create Account First Name Cesar Last Name Lopez Business Name (if applicable) C…" at bounding box center [585, 270] width 1171 height 540
click at [751, 84] on div "Create Account First Name Cesar Last Name Lopez Business Name (if applicable) C…" at bounding box center [586, 266] width 1158 height 533
checkbox input "true"
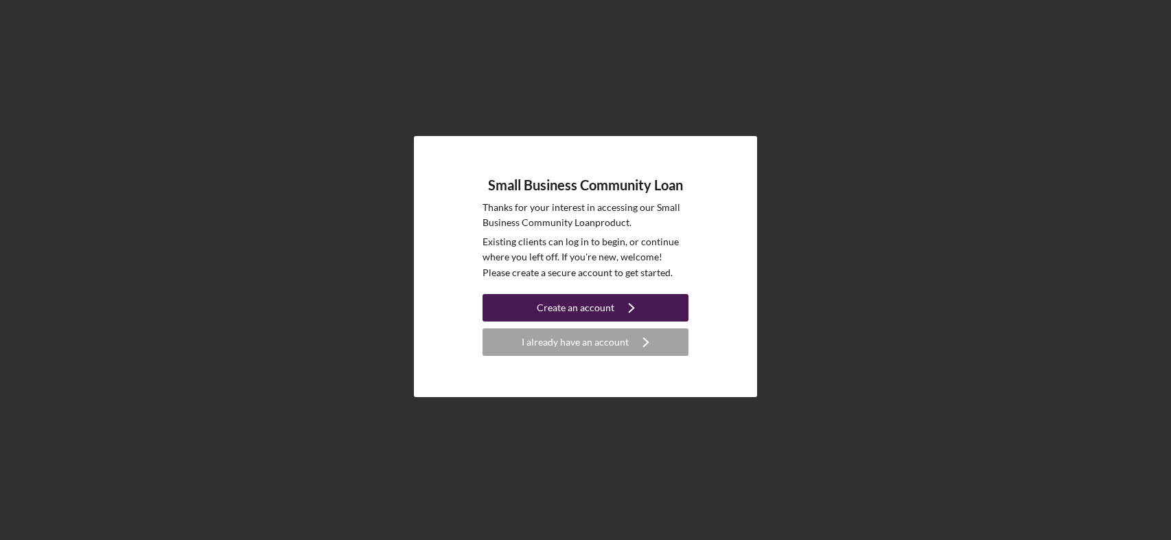
click at [563, 313] on div "Create an account" at bounding box center [576, 307] width 78 height 27
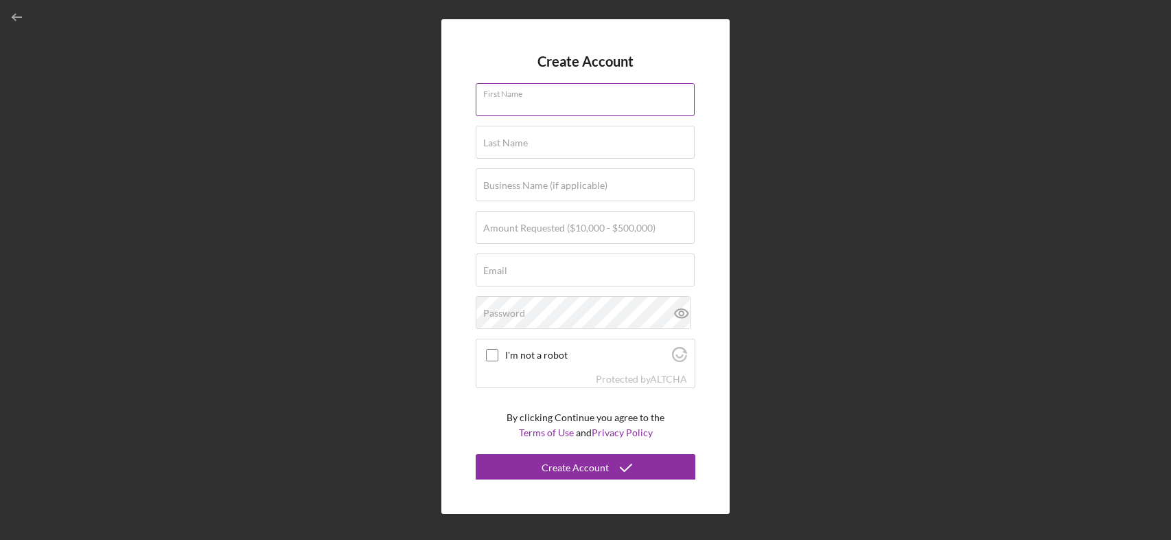
click at [546, 94] on div "First Name" at bounding box center [586, 100] width 220 height 34
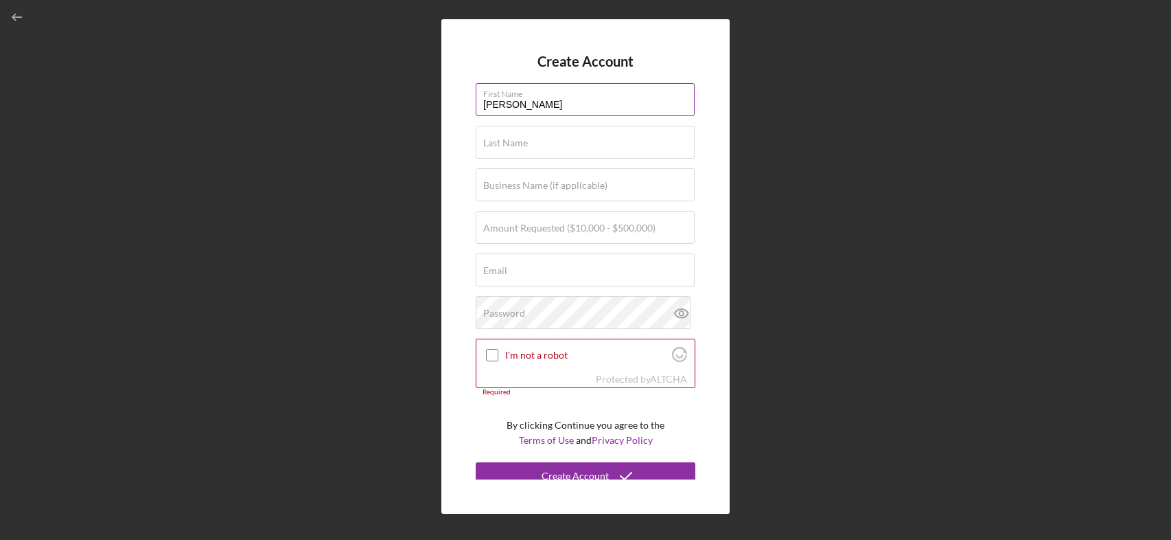
type input "[PERSON_NAME]"
type input "Cj Bianca Corparation"
click at [487, 190] on input "Cj Bianca Corparation" at bounding box center [585, 184] width 219 height 33
click at [500, 231] on label "Amount Requested ($10,000 - $500,000)" at bounding box center [569, 227] width 172 height 11
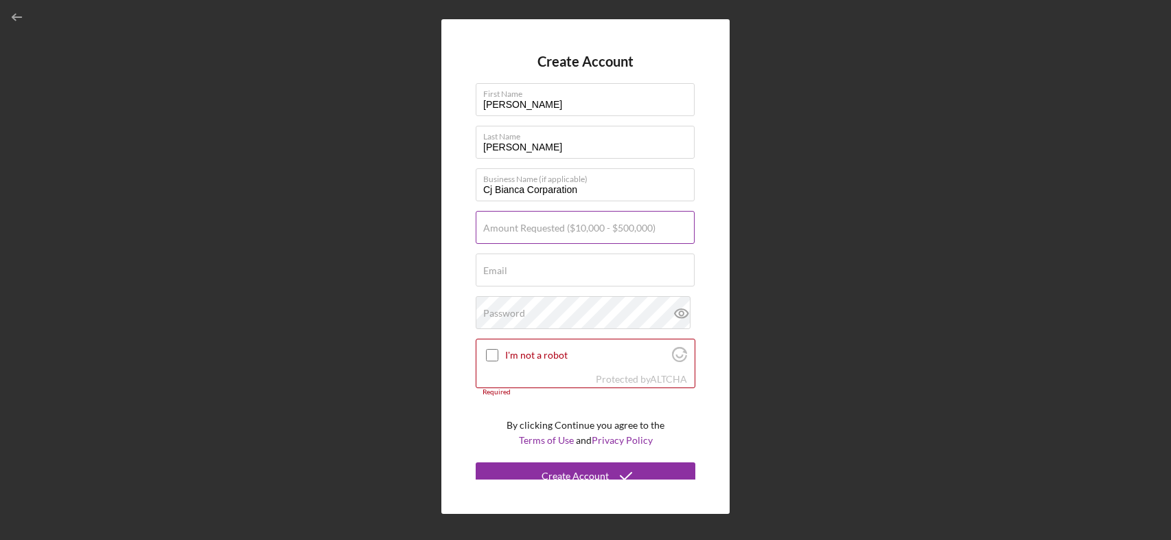
click at [500, 231] on input "Amount Requested ($10,000 - $500,000)" at bounding box center [585, 227] width 219 height 33
type input "$50,000"
click at [502, 268] on label "Email" at bounding box center [495, 270] width 24 height 11
click at [502, 268] on input "Email" at bounding box center [585, 269] width 219 height 33
paste input "[EMAIL_ADDRESS][DOMAIN_NAME]"
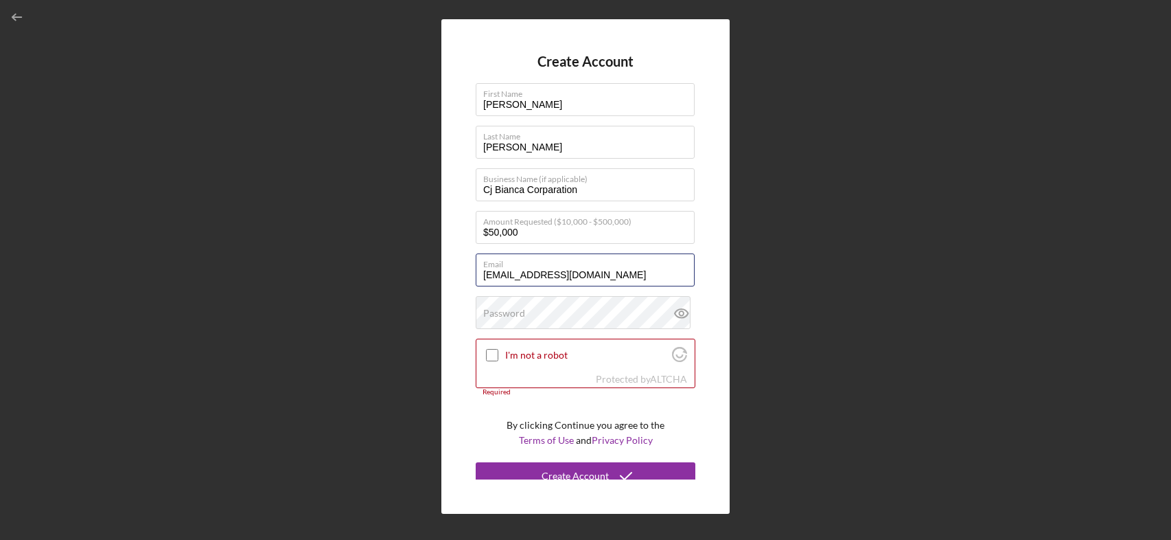
type input "[EMAIL_ADDRESS][DOMAIN_NAME]"
click at [564, 308] on div "Password" at bounding box center [586, 313] width 220 height 34
click at [680, 318] on icon at bounding box center [682, 313] width 34 height 34
click at [492, 357] on input "I'm not a robot" at bounding box center [492, 355] width 12 height 12
checkbox input "true"
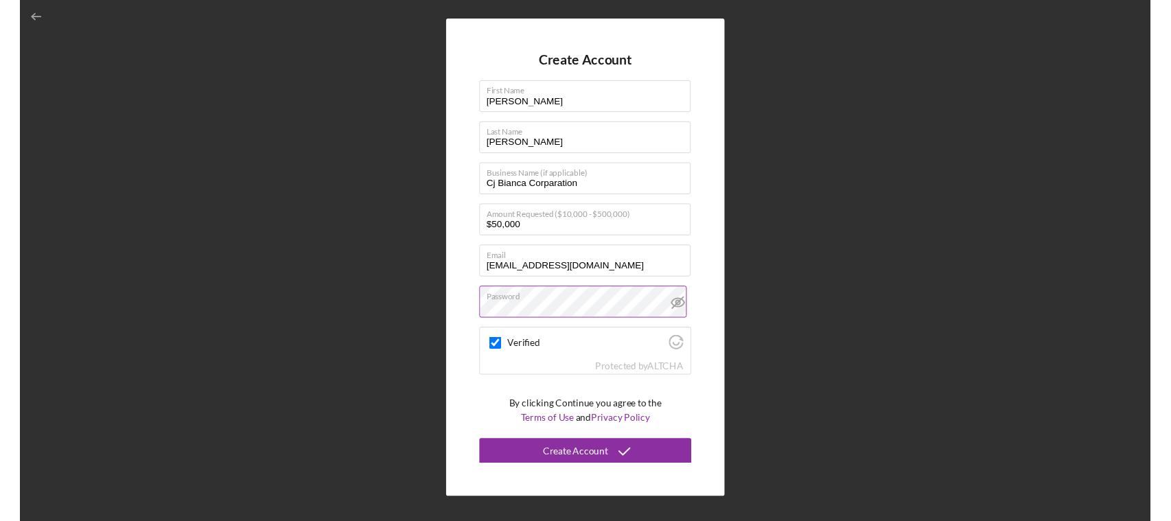
scroll to position [2, 0]
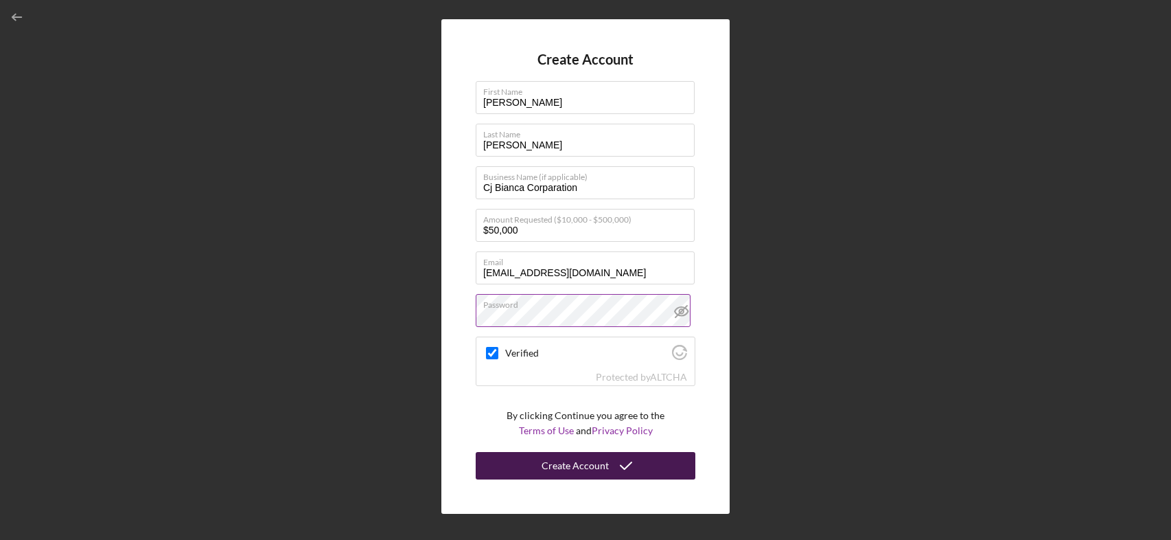
click at [544, 467] on div "Create Account" at bounding box center [575, 465] width 67 height 27
